Goal: Task Accomplishment & Management: Manage account settings

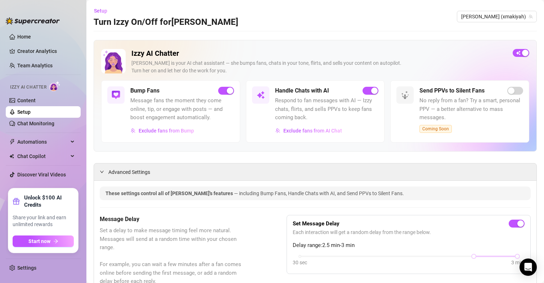
scroll to position [756, 0]
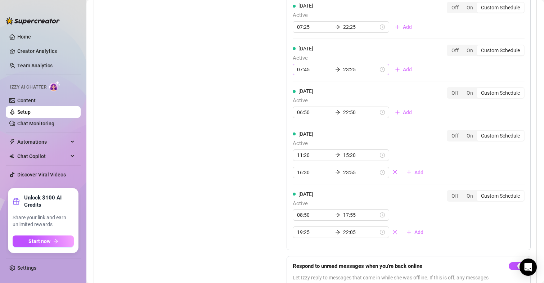
click at [348, 65] on div "07:45 23:25" at bounding box center [341, 70] width 96 height 12
click at [311, 109] on ul "00 05 10 15 20 25 30 35 40 45 50 55" at bounding box center [321, 123] width 20 height 78
click at [299, 136] on div "22" at bounding box center [300, 136] width 17 height 10
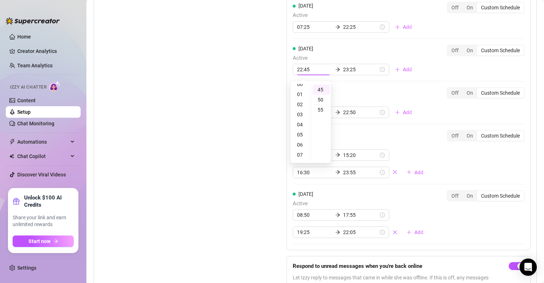
scroll to position [0, 0]
click at [301, 134] on div "07" at bounding box center [300, 135] width 17 height 10
type input "07:45"
click at [343, 69] on input "23:25" at bounding box center [360, 70] width 35 height 8
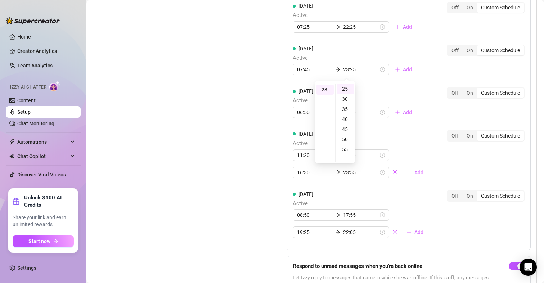
scroll to position [163, 0]
click at [327, 144] on div "22" at bounding box center [324, 148] width 17 height 10
click at [348, 127] on div "45" at bounding box center [345, 129] width 17 height 10
type input "22:45"
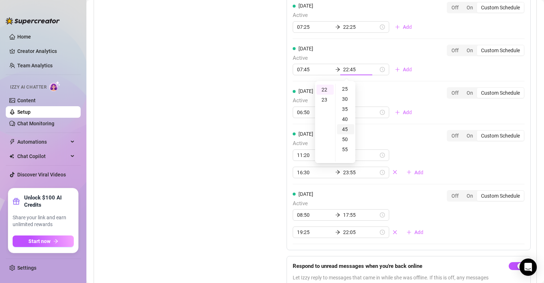
scroll to position [90, 0]
click at [256, 114] on div "Set Active Hours (Izzy Availability) Set specific hours when Izzy engaging with…" at bounding box center [315, 105] width 431 height 391
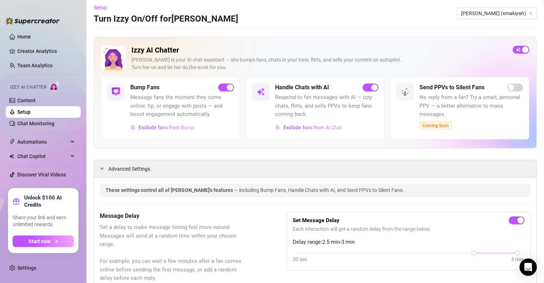
scroll to position [36, 0]
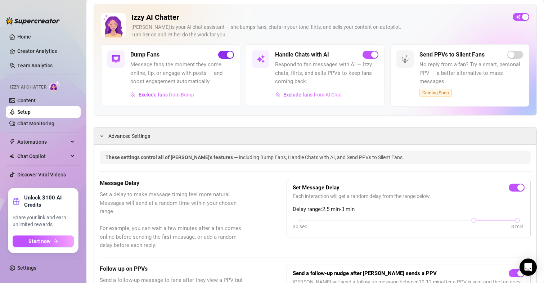
click at [227, 55] on div "button" at bounding box center [230, 54] width 6 height 6
click at [23, 36] on link "Home" at bounding box center [24, 37] width 14 height 6
